Goal: Task Accomplishment & Management: Manage account settings

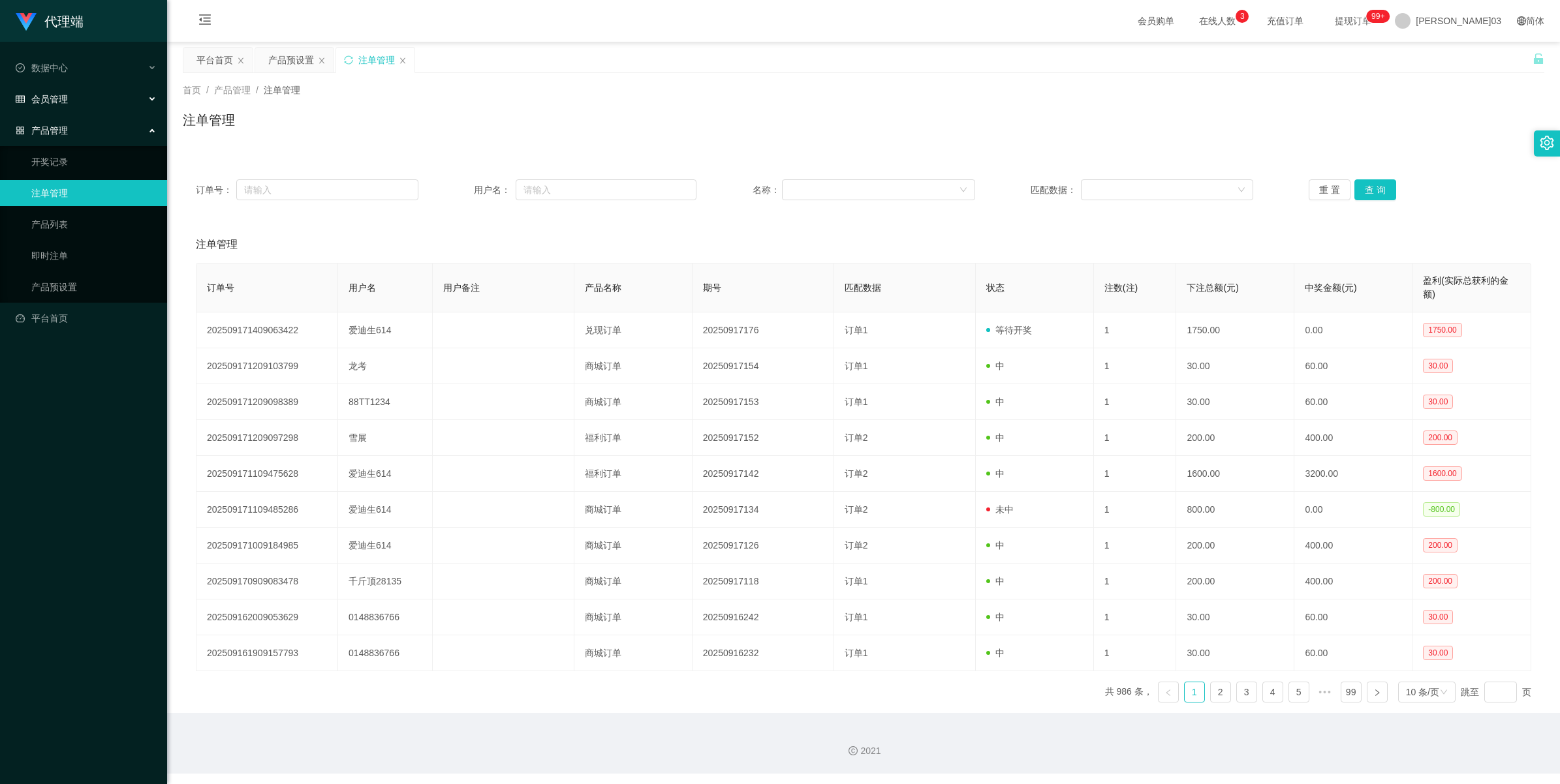
click at [61, 98] on font "会员管理" at bounding box center [49, 99] width 37 height 10
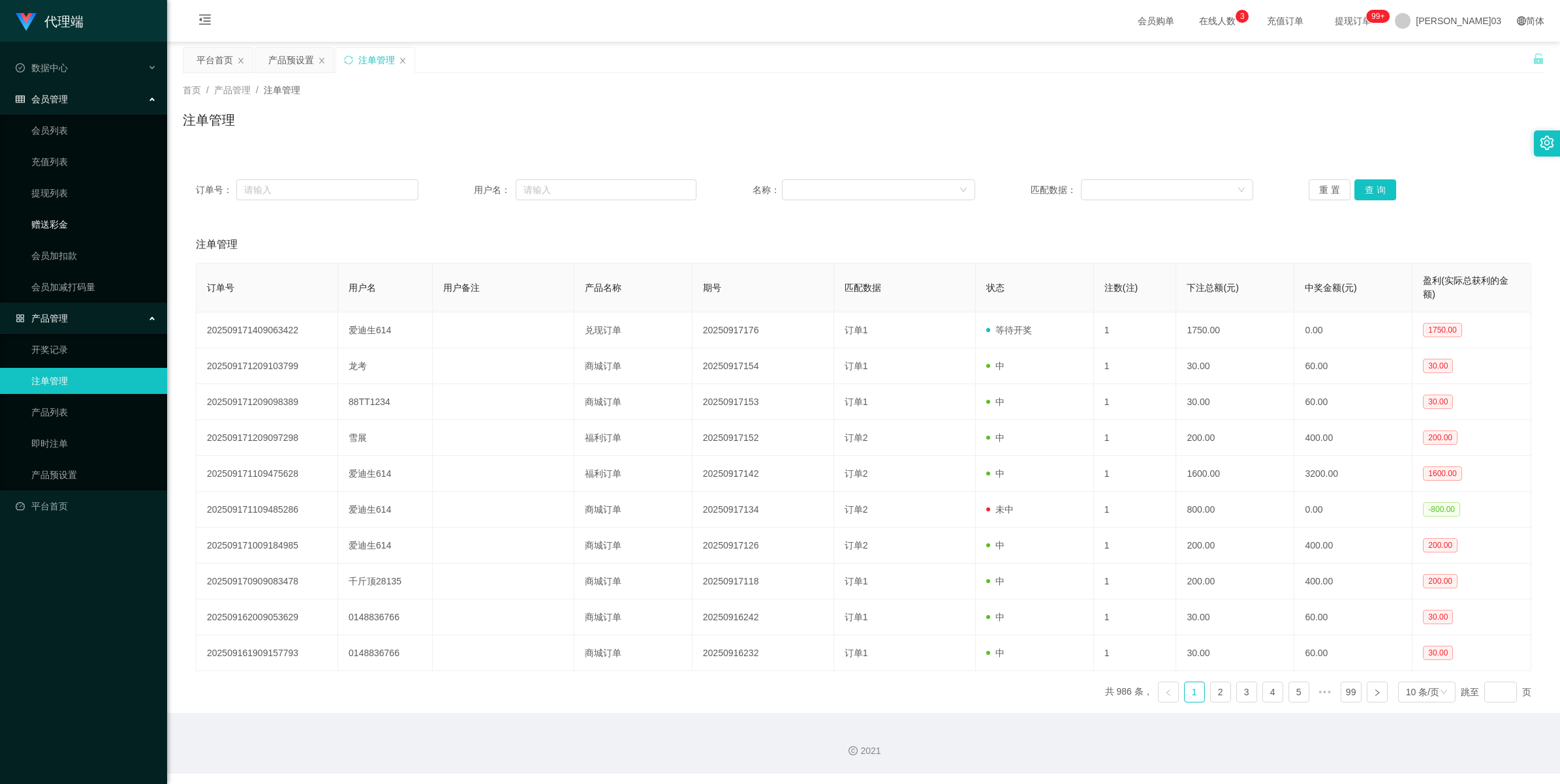
click at [72, 229] on link "赠送彩金" at bounding box center [94, 225] width 126 height 26
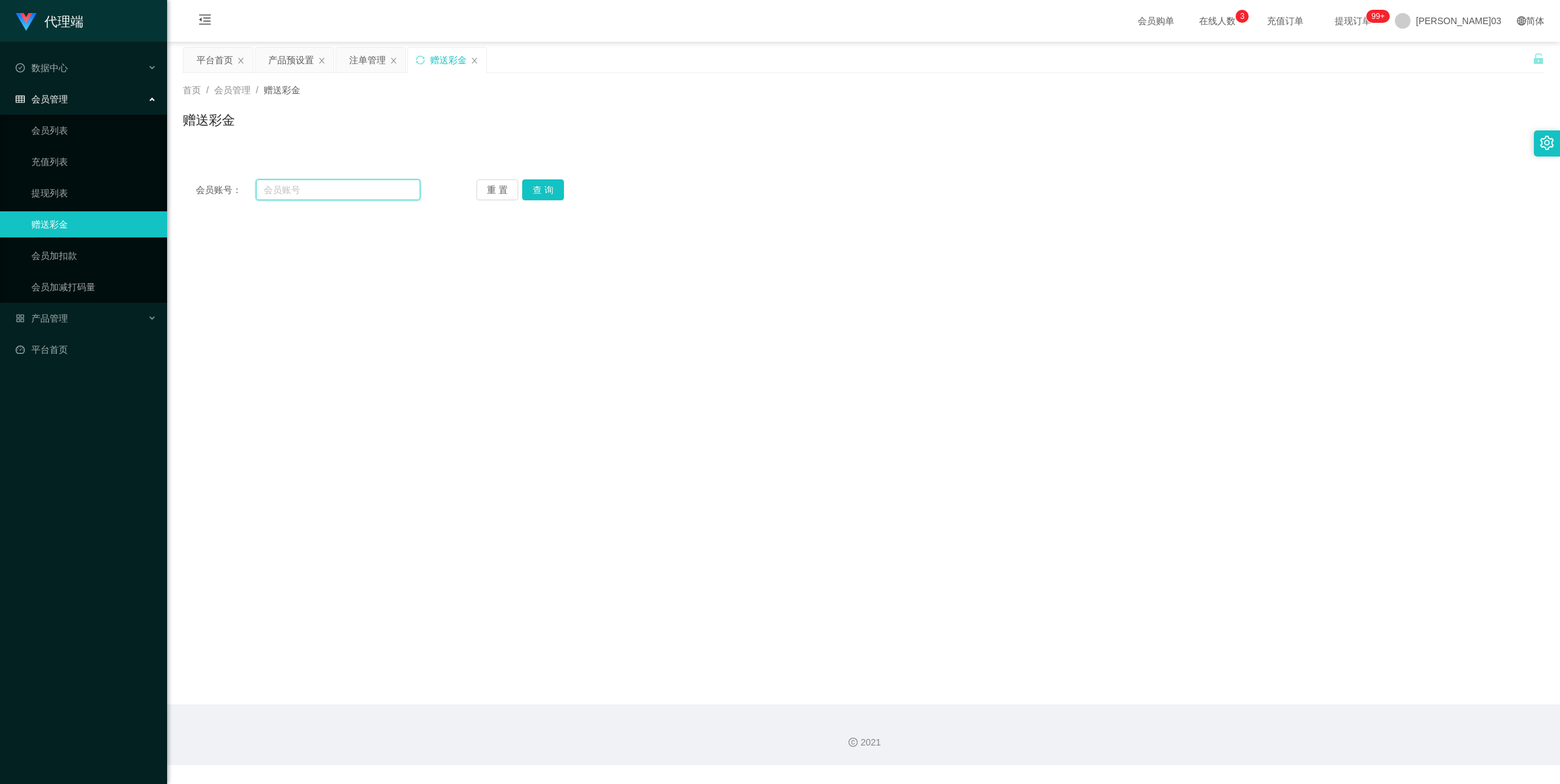
click at [376, 188] on input "text" at bounding box center [338, 190] width 165 height 21
type input "Longkao"
click at [467, 186] on button "查 询" at bounding box center [543, 190] width 42 height 21
click at [419, 315] on div "30.00" at bounding box center [807, 310] width 794 height 26
click at [318, 183] on input "Longkao" at bounding box center [338, 190] width 165 height 21
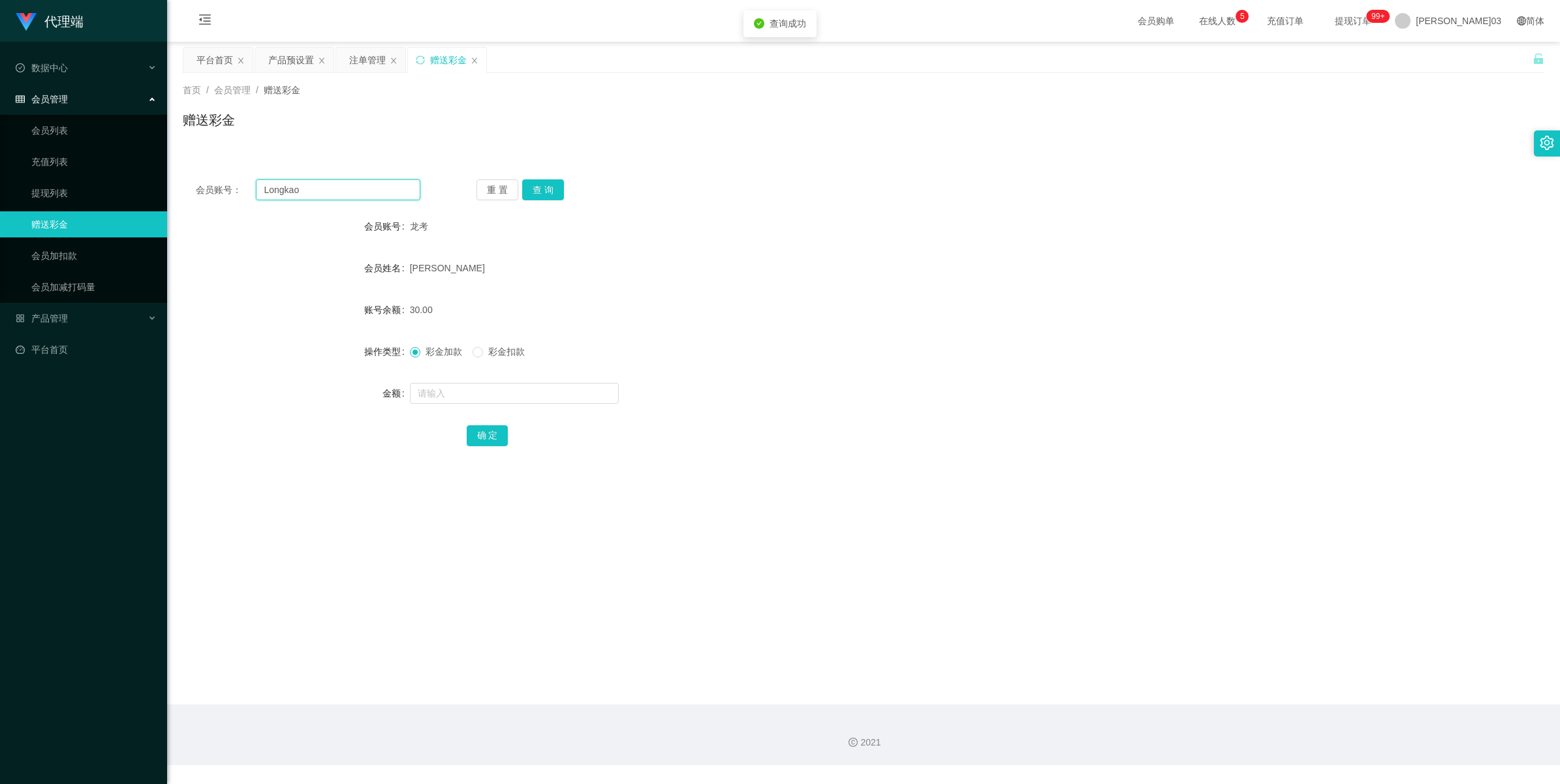
click at [318, 183] on input "Longkao" at bounding box center [338, 190] width 165 height 21
click at [66, 126] on link "会员列表" at bounding box center [94, 131] width 126 height 26
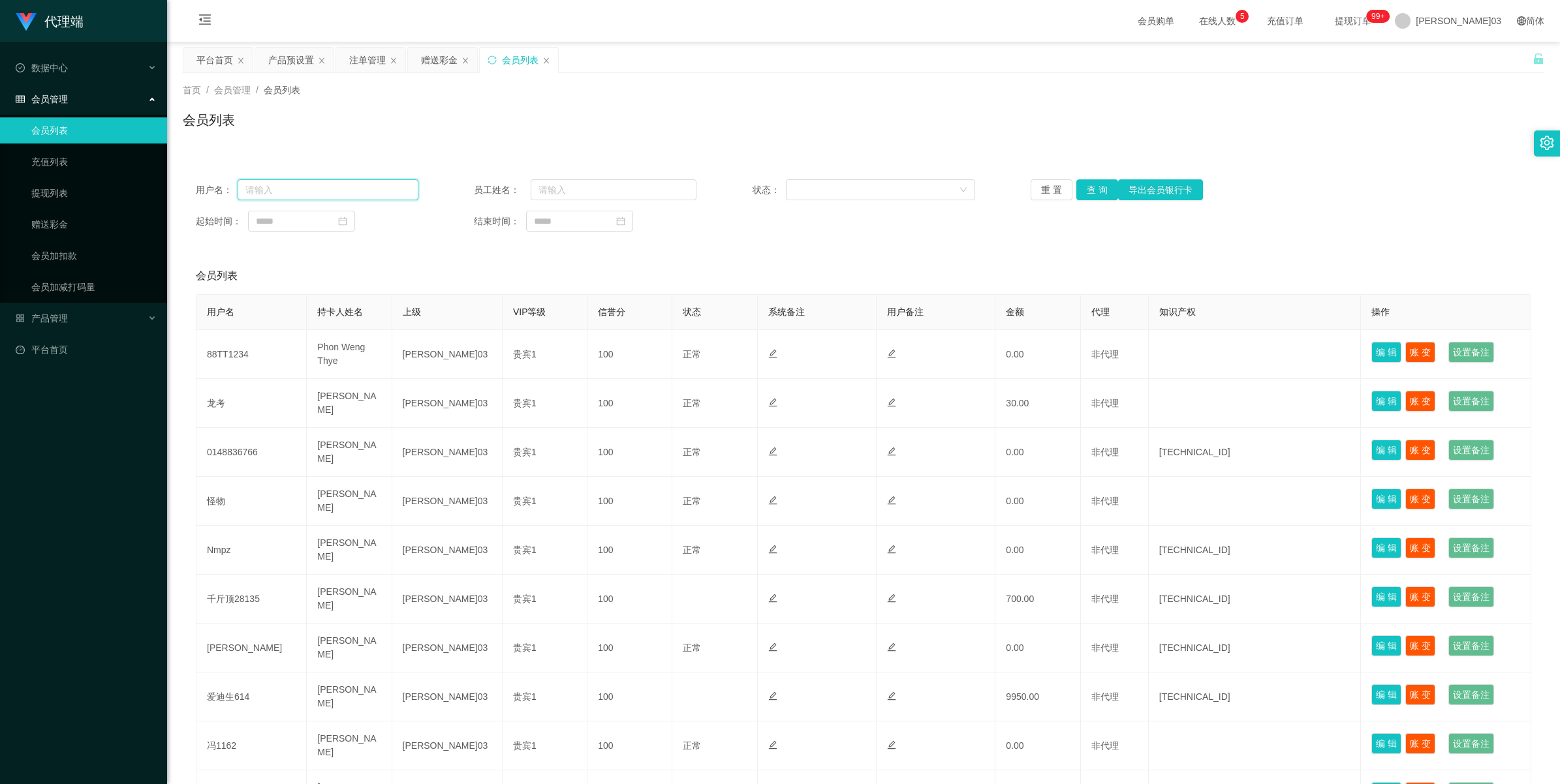
drag, startPoint x: 337, startPoint y: 189, endPoint x: 435, endPoint y: 183, distance: 98.2
click at [336, 189] on input "text" at bounding box center [328, 190] width 181 height 21
paste input "Longkao"
type input "Longkao"
click at [467, 189] on button "查 询" at bounding box center [1097, 190] width 42 height 21
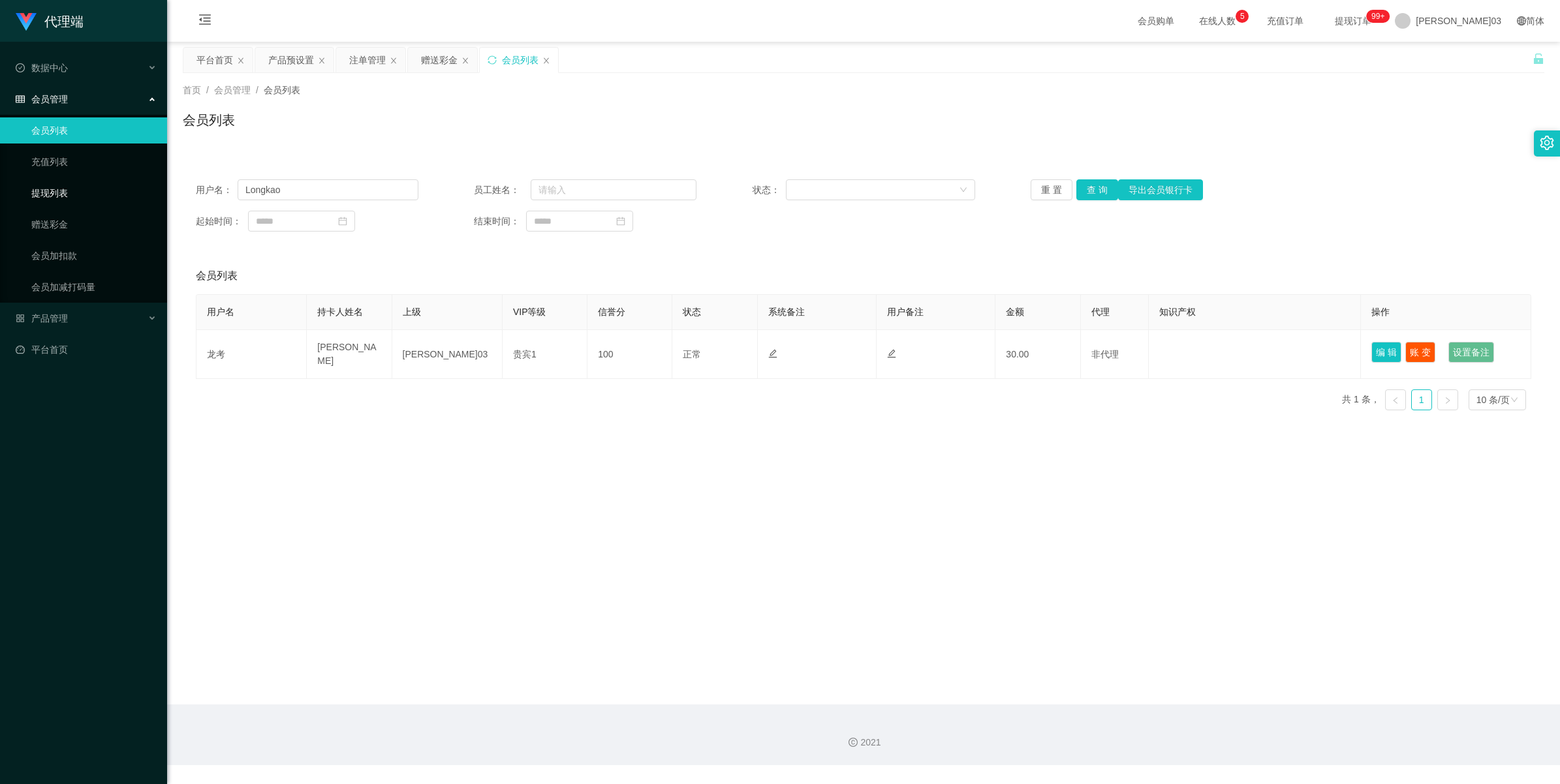
click at [65, 196] on link "提现列表" at bounding box center [94, 193] width 126 height 26
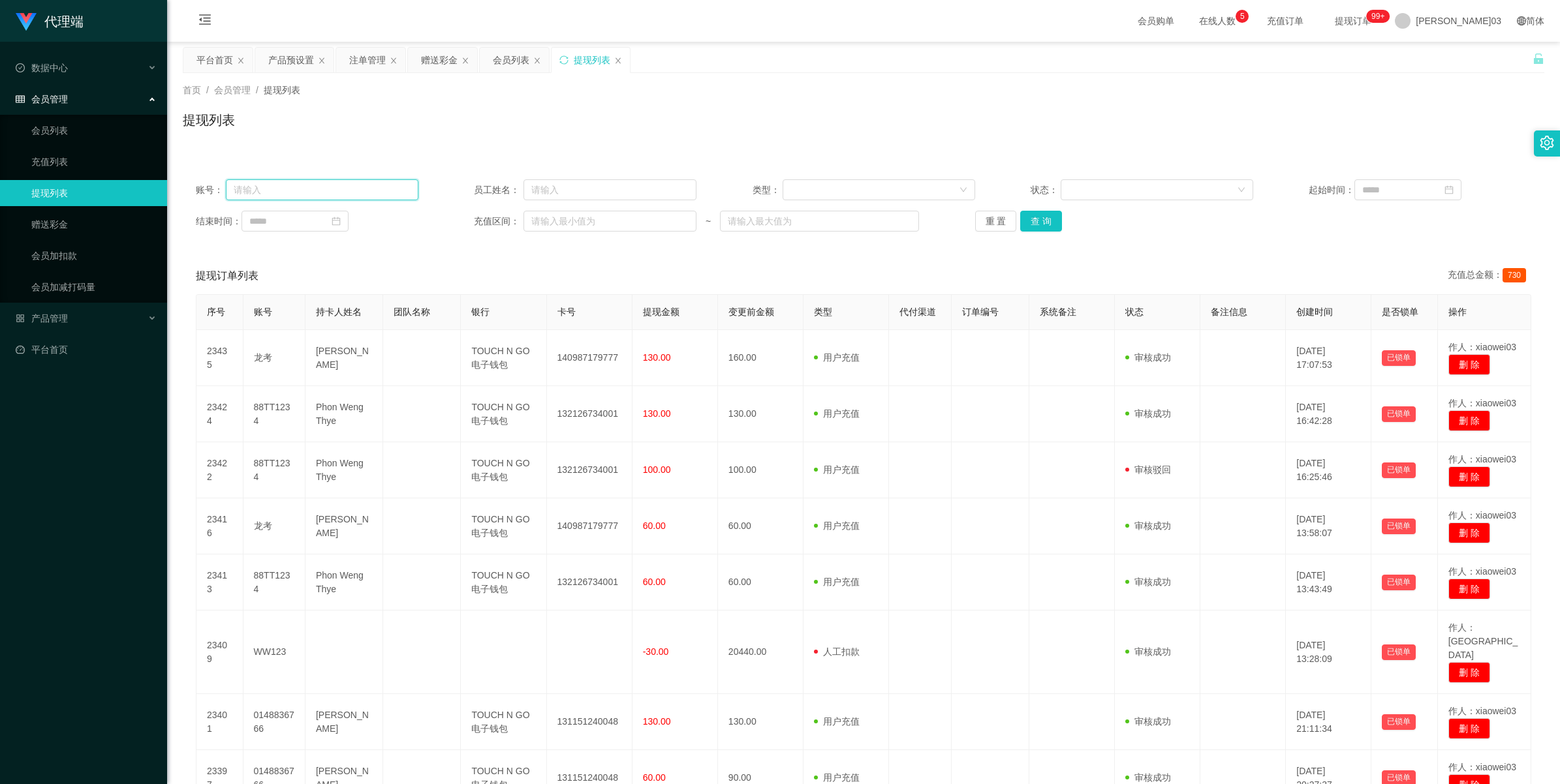
click at [337, 183] on input "text" at bounding box center [322, 190] width 193 height 21
paste input "Longkao"
type input "Longkao"
click at [467, 220] on button "查 询" at bounding box center [1041, 221] width 42 height 21
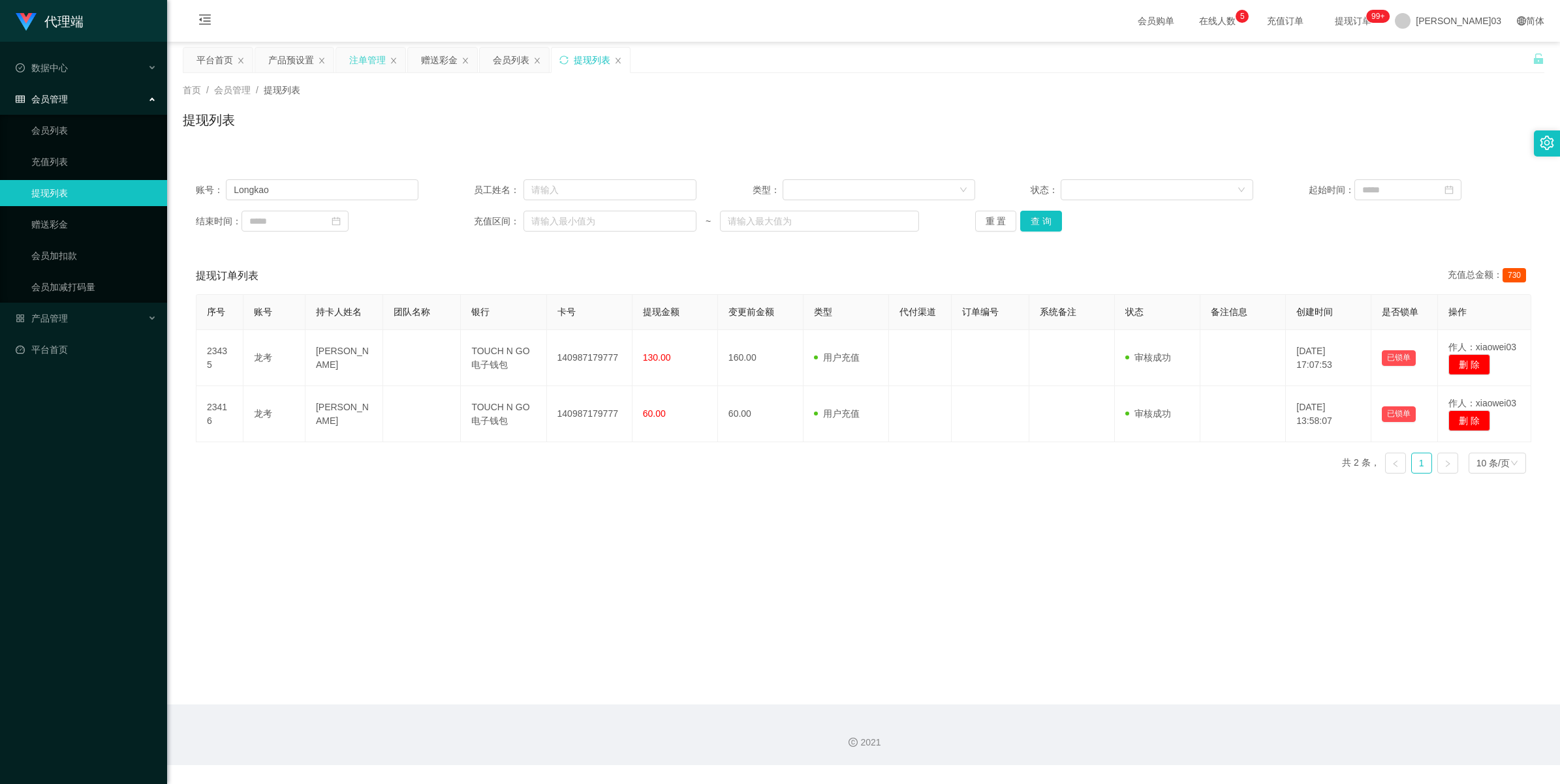
click at [376, 58] on div "注单管理" at bounding box center [367, 60] width 37 height 25
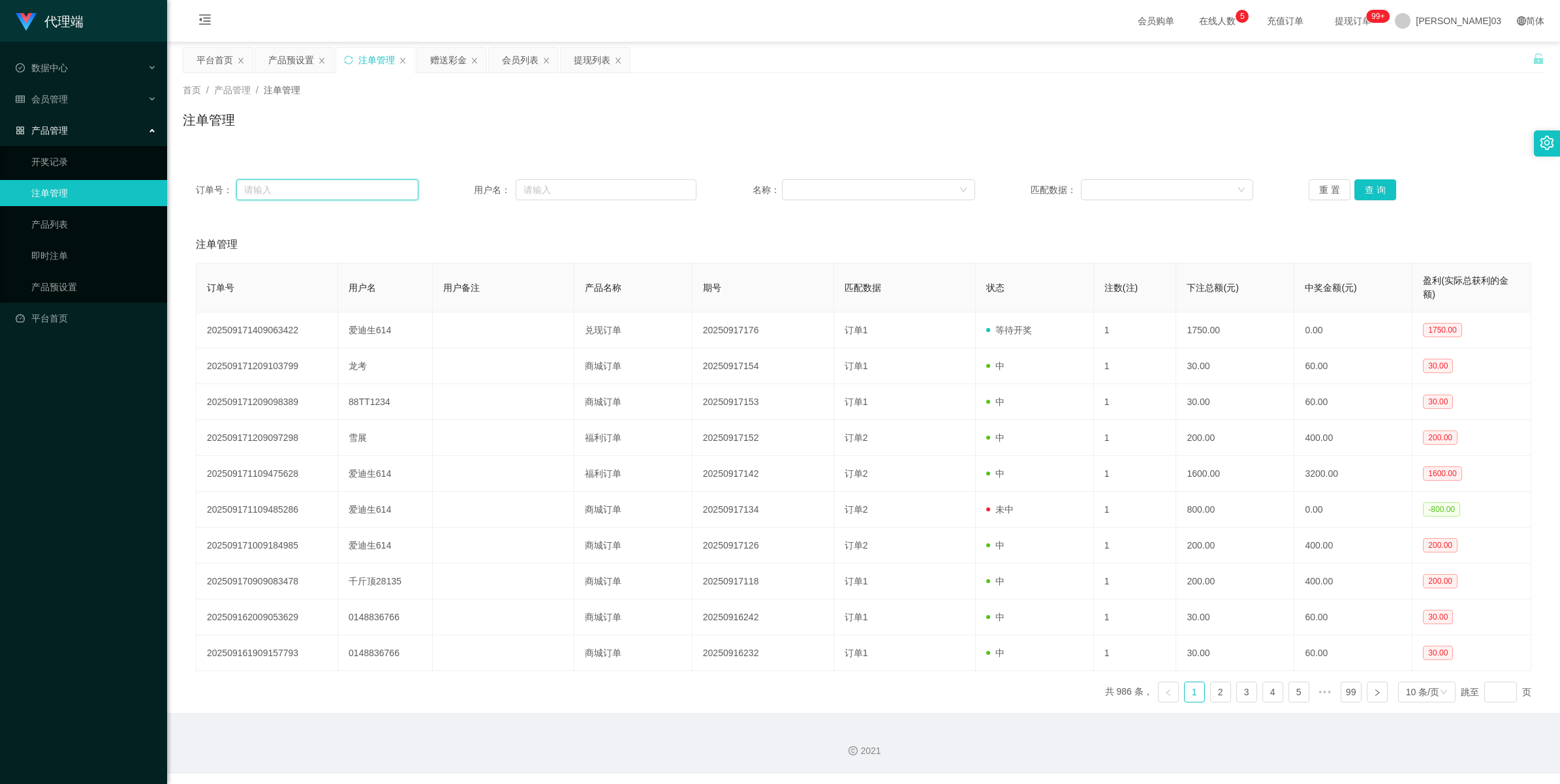
drag, startPoint x: 393, startPoint y: 183, endPoint x: 425, endPoint y: 181, distance: 32.1
click at [393, 183] on input "text" at bounding box center [327, 190] width 182 height 21
paste input "Longkao"
type input "Longkao"
drag, startPoint x: 290, startPoint y: 185, endPoint x: 183, endPoint y: 178, distance: 107.2
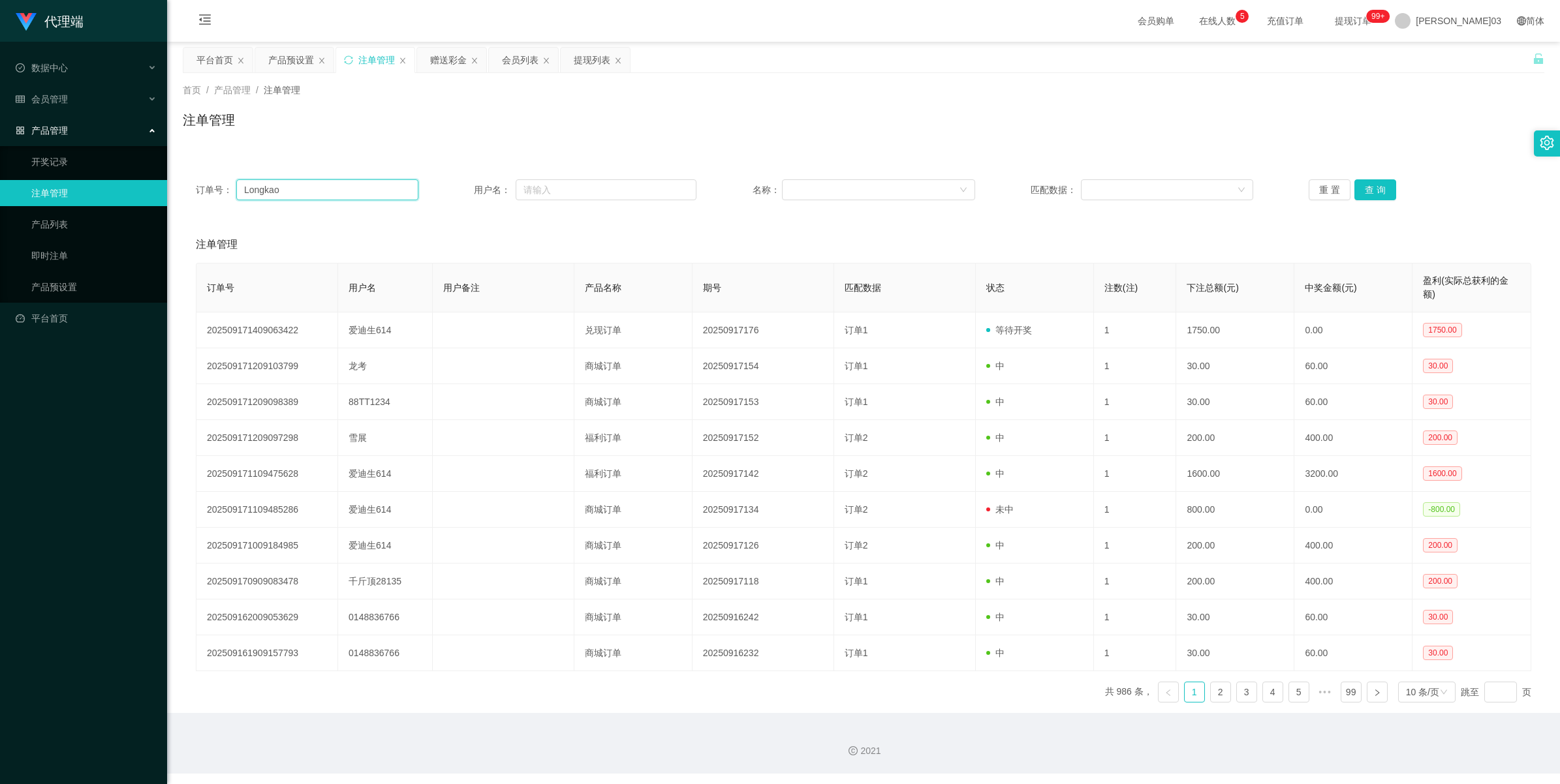
click at [194, 180] on div "订单号： Longkao 用户名： 名称： 匹配数据： 重 置 查 询" at bounding box center [863, 189] width 1361 height 47
click at [467, 191] on input "text" at bounding box center [606, 190] width 181 height 21
paste input "Longkao"
type input "Longkao"
click at [467, 186] on button "查 询" at bounding box center [1375, 190] width 42 height 21
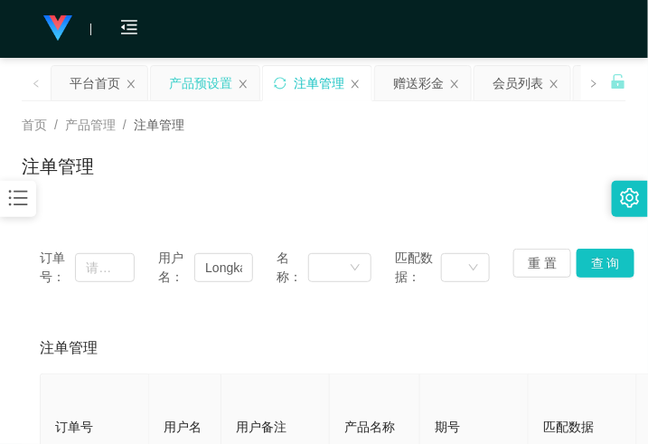
click at [197, 80] on div "产品预设置" at bounding box center [200, 83] width 63 height 34
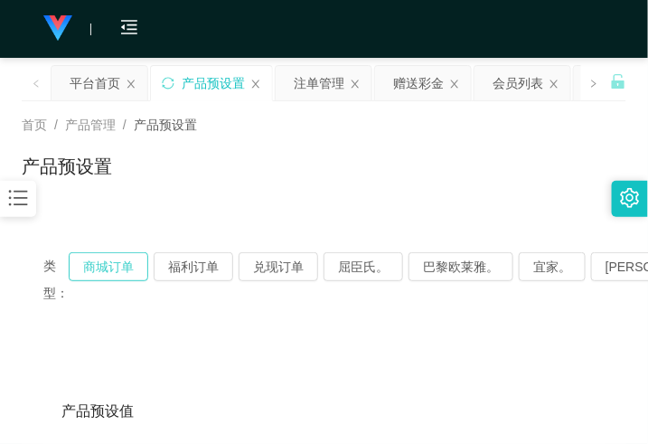
click at [97, 267] on button "商城订单" at bounding box center [109, 266] width 80 height 29
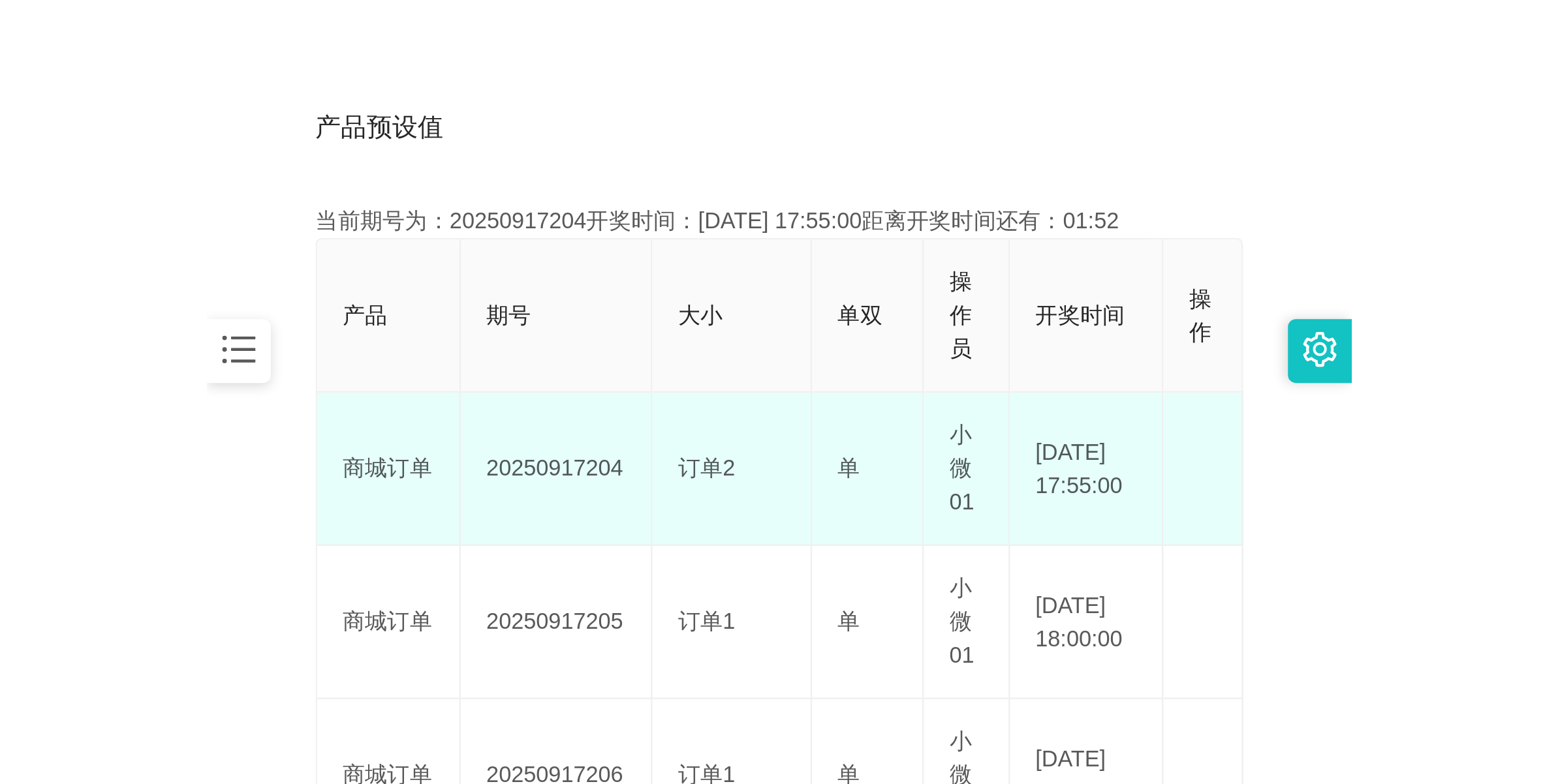
scroll to position [326, 0]
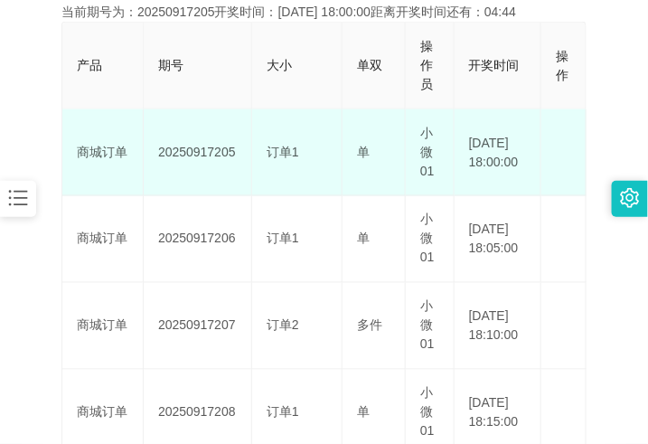
click at [206, 156] on td "20250917205" at bounding box center [198, 152] width 108 height 87
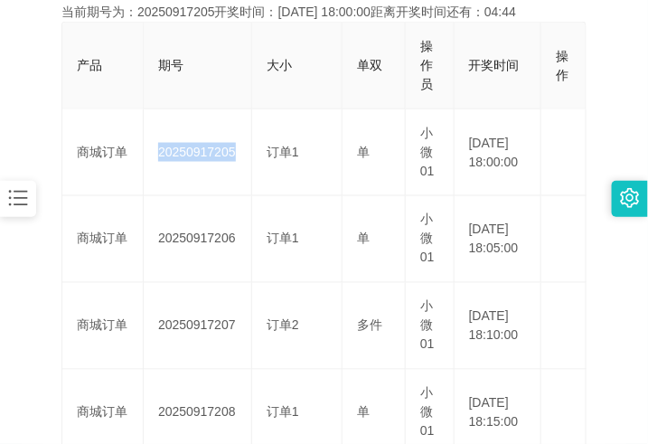
copy td "20250917205"
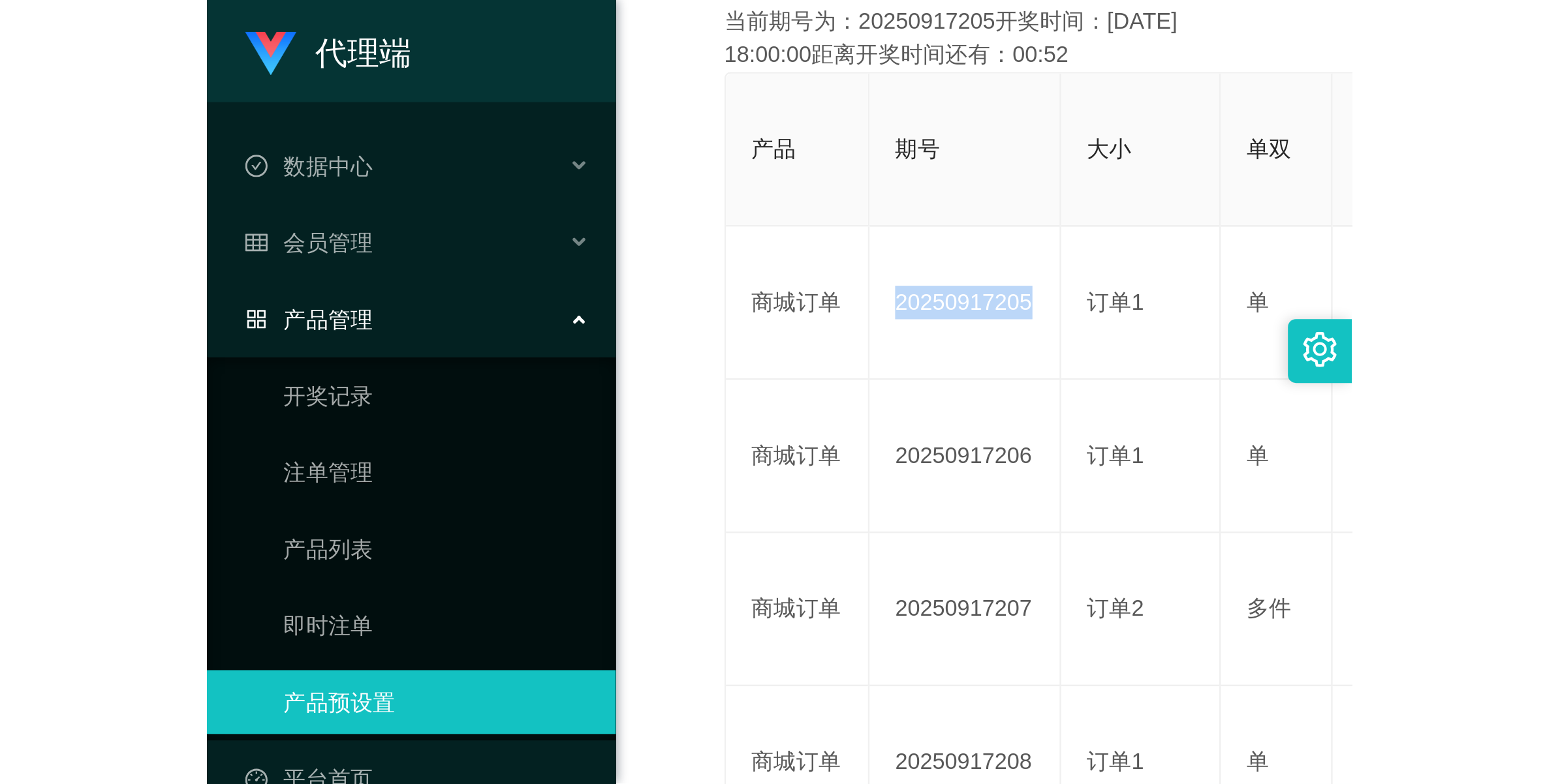
scroll to position [47, 0]
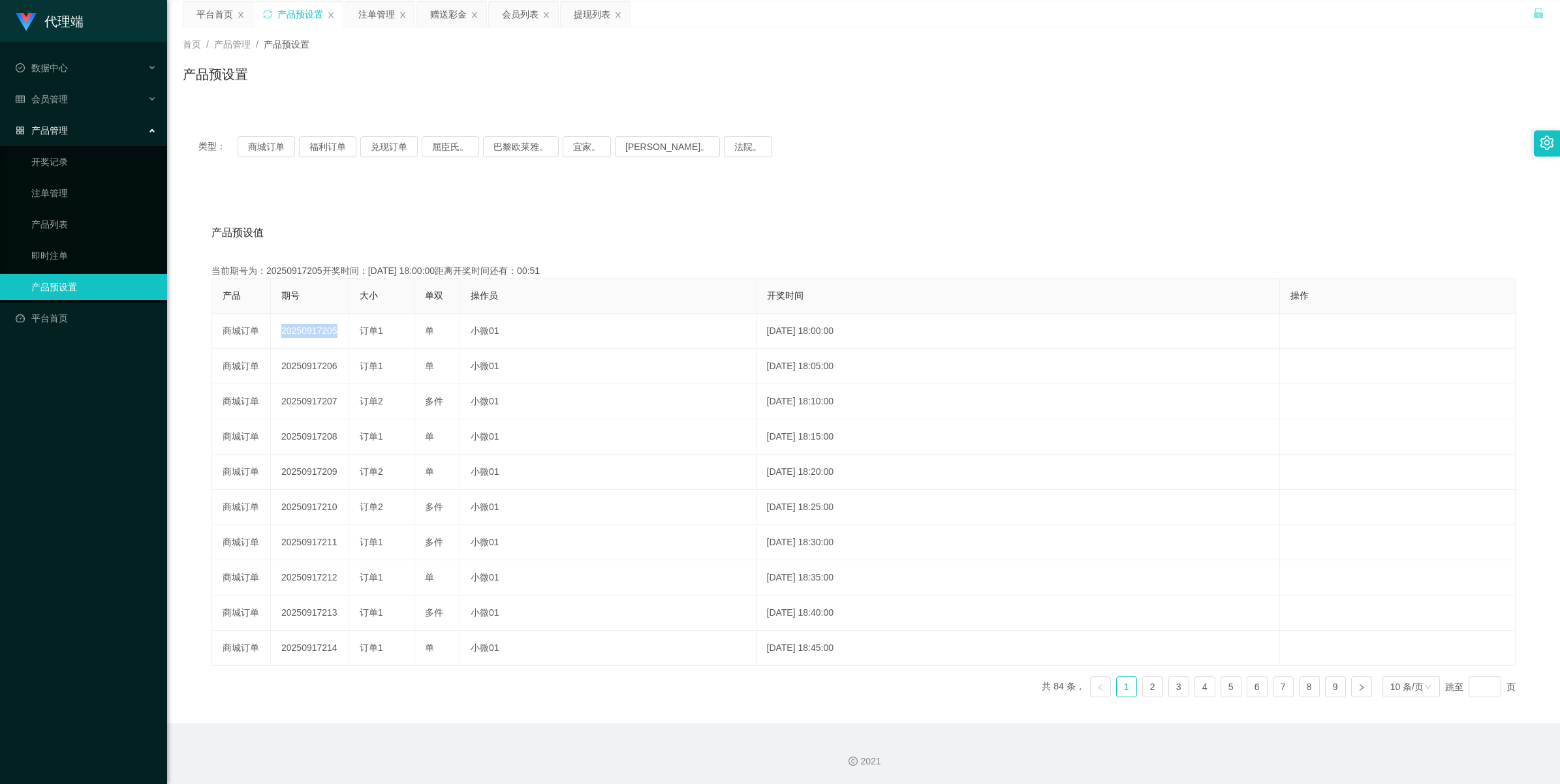
drag, startPoint x: 377, startPoint y: 7, endPoint x: 400, endPoint y: 11, distance: 23.3
click at [377, 7] on div "注单管理" at bounding box center [376, 14] width 37 height 25
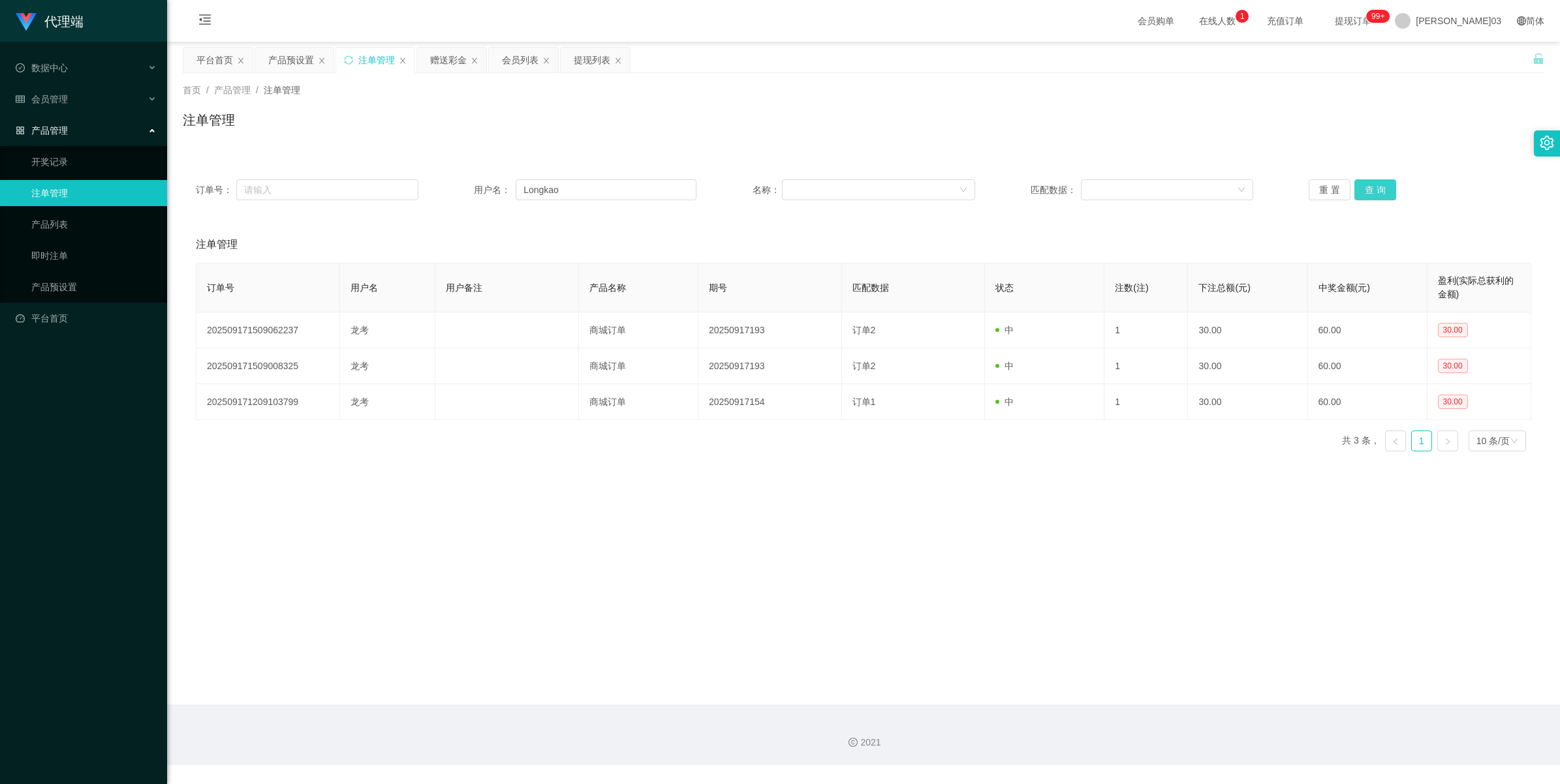
click at [467, 180] on button "查 询" at bounding box center [1375, 190] width 42 height 21
click at [467, 196] on button "查 询" at bounding box center [1375, 190] width 42 height 21
click at [467, 196] on button "查 询" at bounding box center [1382, 190] width 56 height 21
click at [467, 196] on div "重 置 查 询" at bounding box center [1420, 190] width 222 height 21
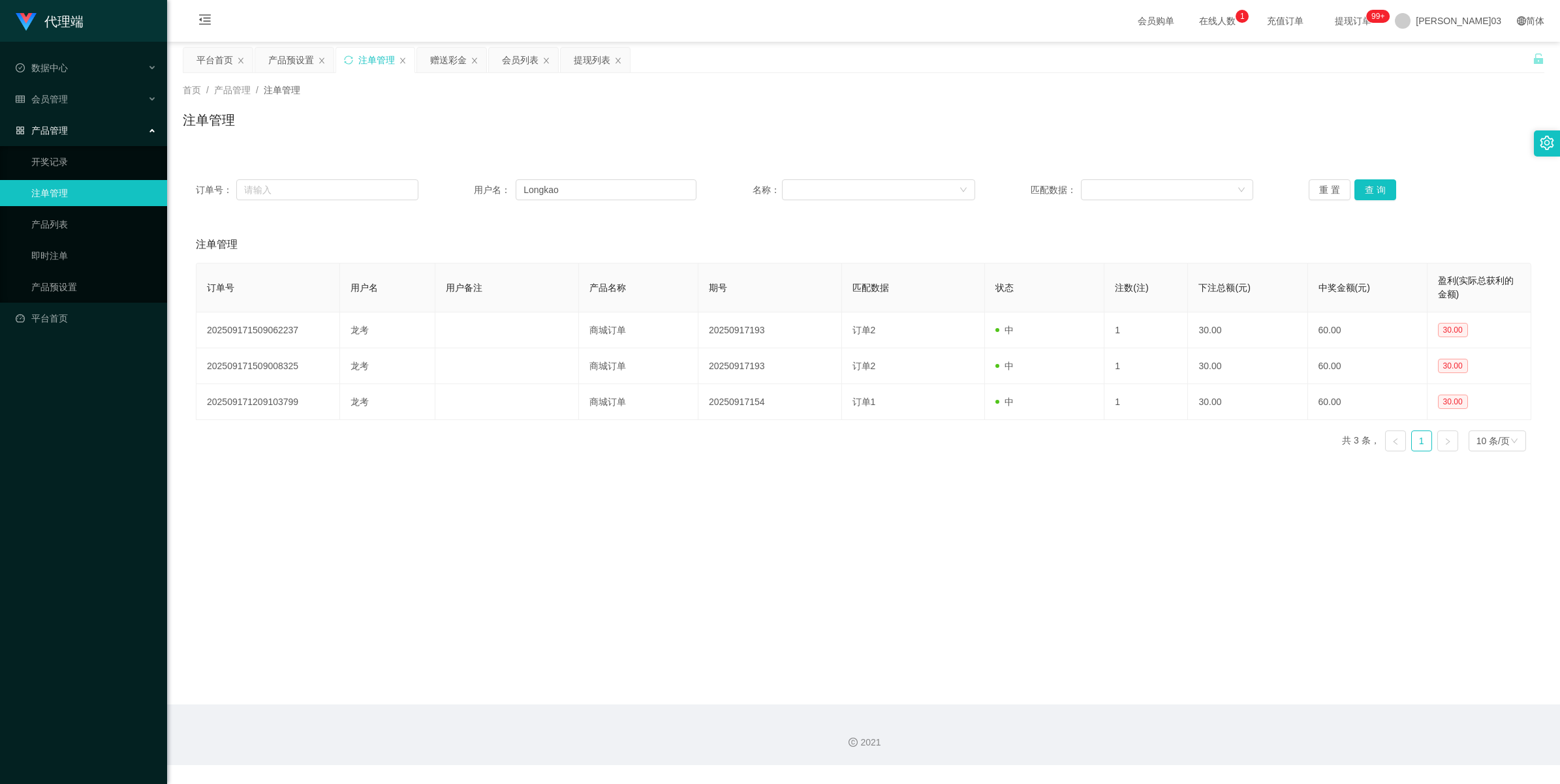
click at [467, 175] on div "订单号： 用户名： Longkao 名称： 匹配数据： 重 置 查 询" at bounding box center [863, 189] width 1361 height 47
click at [467, 191] on input "Longkao" at bounding box center [606, 190] width 181 height 21
click at [467, 193] on button "查 询" at bounding box center [1375, 190] width 42 height 21
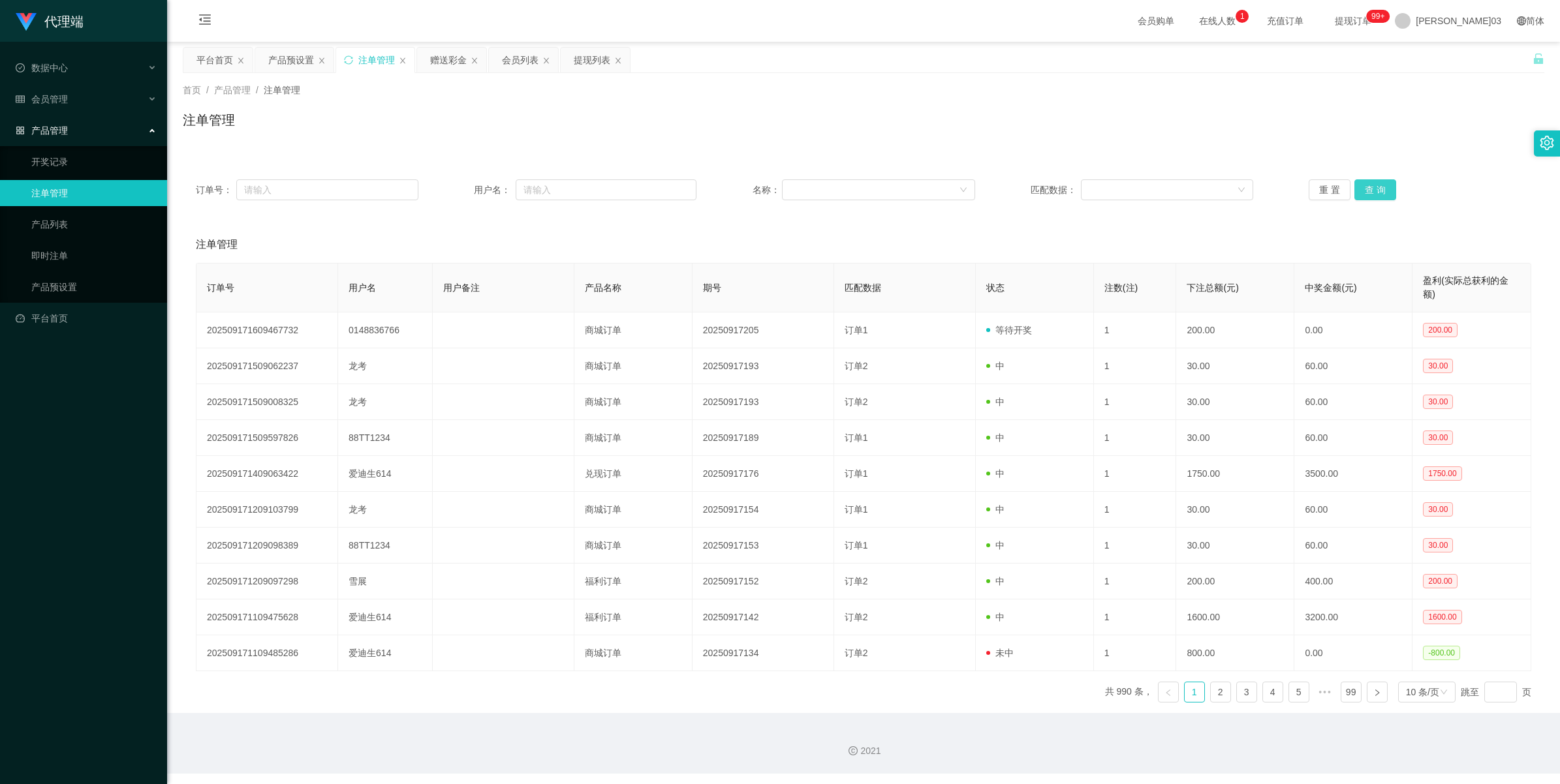
click at [467, 193] on button "查 询" at bounding box center [1375, 190] width 42 height 21
click at [467, 193] on button "查 询" at bounding box center [1375, 190] width 42 height 21
click at [467, 188] on button "查 询" at bounding box center [1375, 190] width 42 height 21
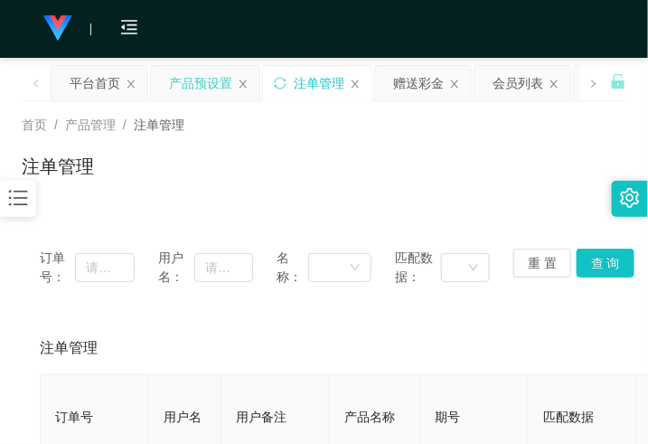
click at [204, 79] on div "产品预设置" at bounding box center [200, 83] width 63 height 34
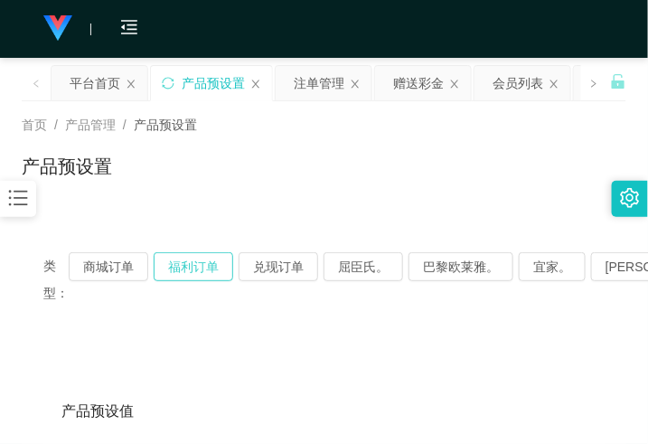
click at [186, 258] on button "福利订单" at bounding box center [194, 266] width 80 height 29
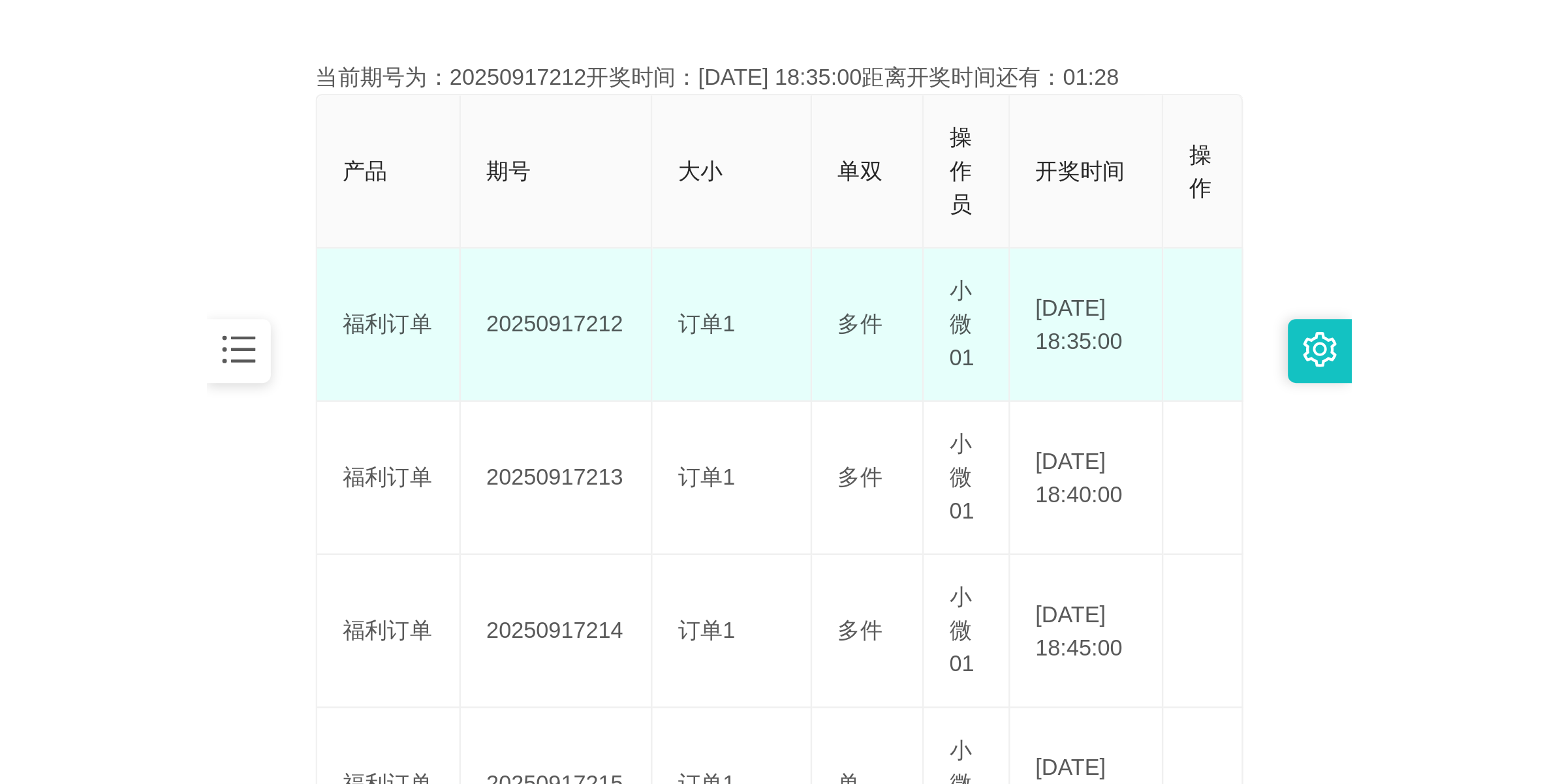
scroll to position [326, 0]
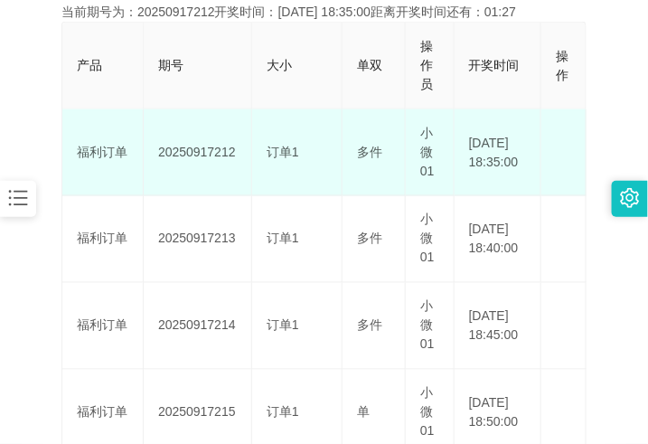
click at [212, 151] on td "20250917212" at bounding box center [198, 152] width 108 height 87
copy td "20250917212"
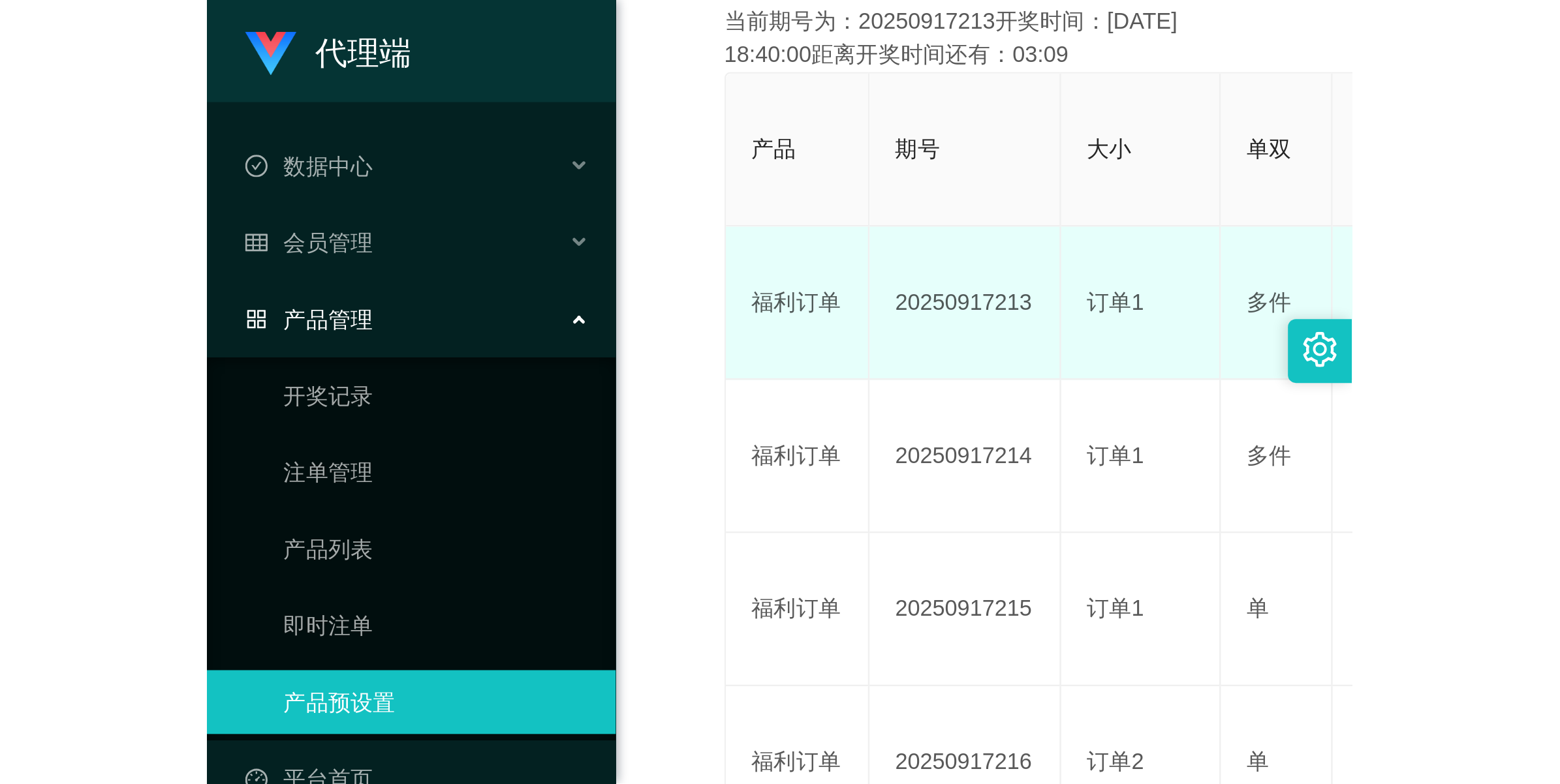
scroll to position [47, 0]
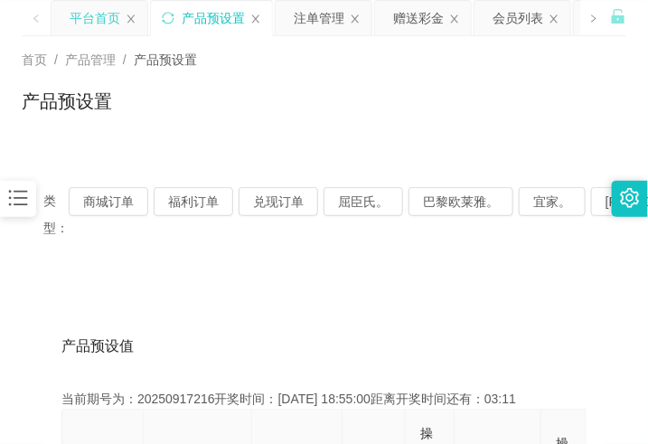
click at [86, 14] on div "平台首页" at bounding box center [95, 18] width 51 height 34
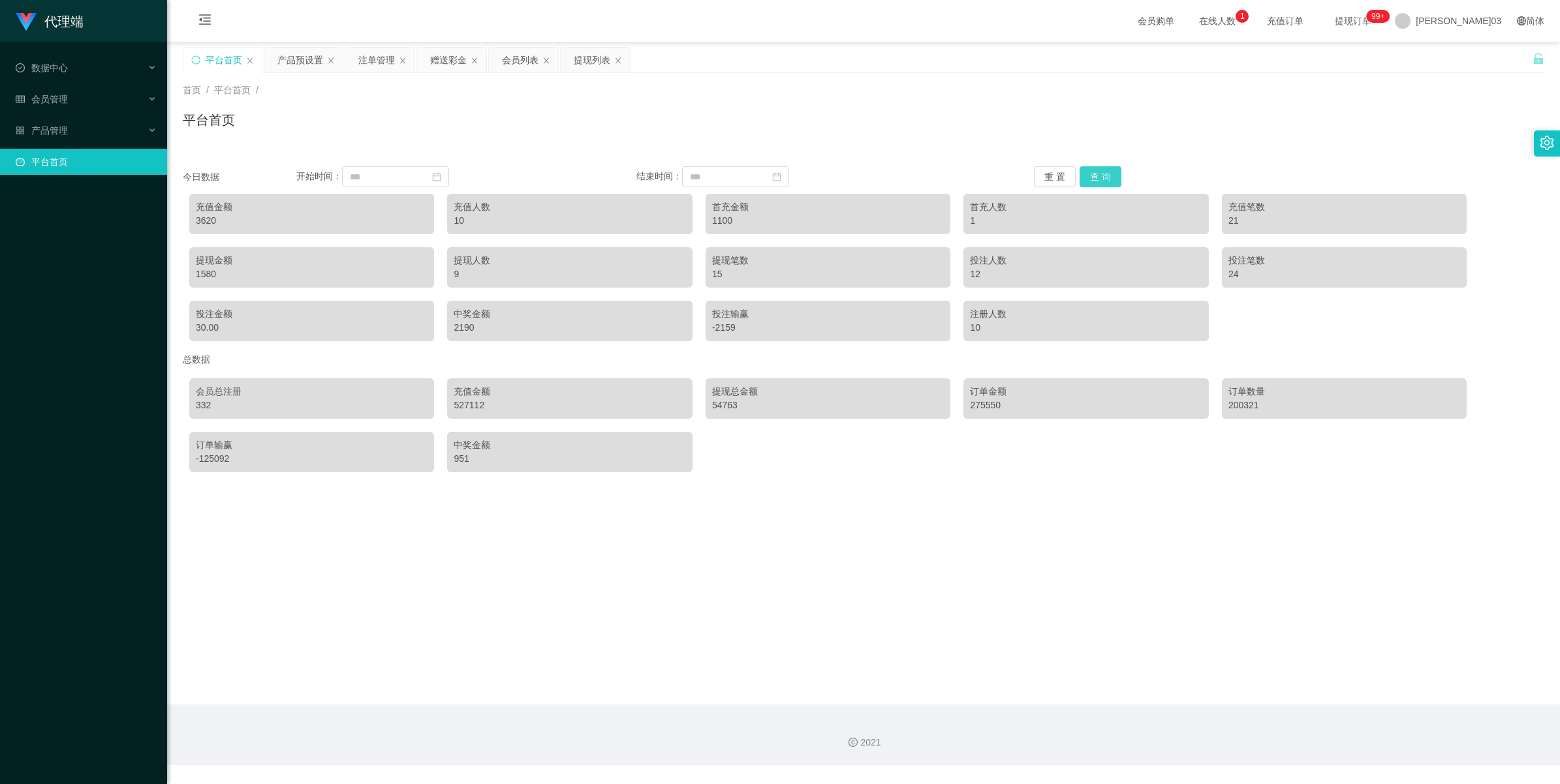
click at [467, 177] on button "查 询" at bounding box center [1101, 176] width 42 height 21
click at [467, 172] on button "重 置" at bounding box center [1054, 176] width 42 height 21
click at [202, 215] on div "8190" at bounding box center [311, 220] width 232 height 14
copy div "8190"
